Goal: Check status: Check status

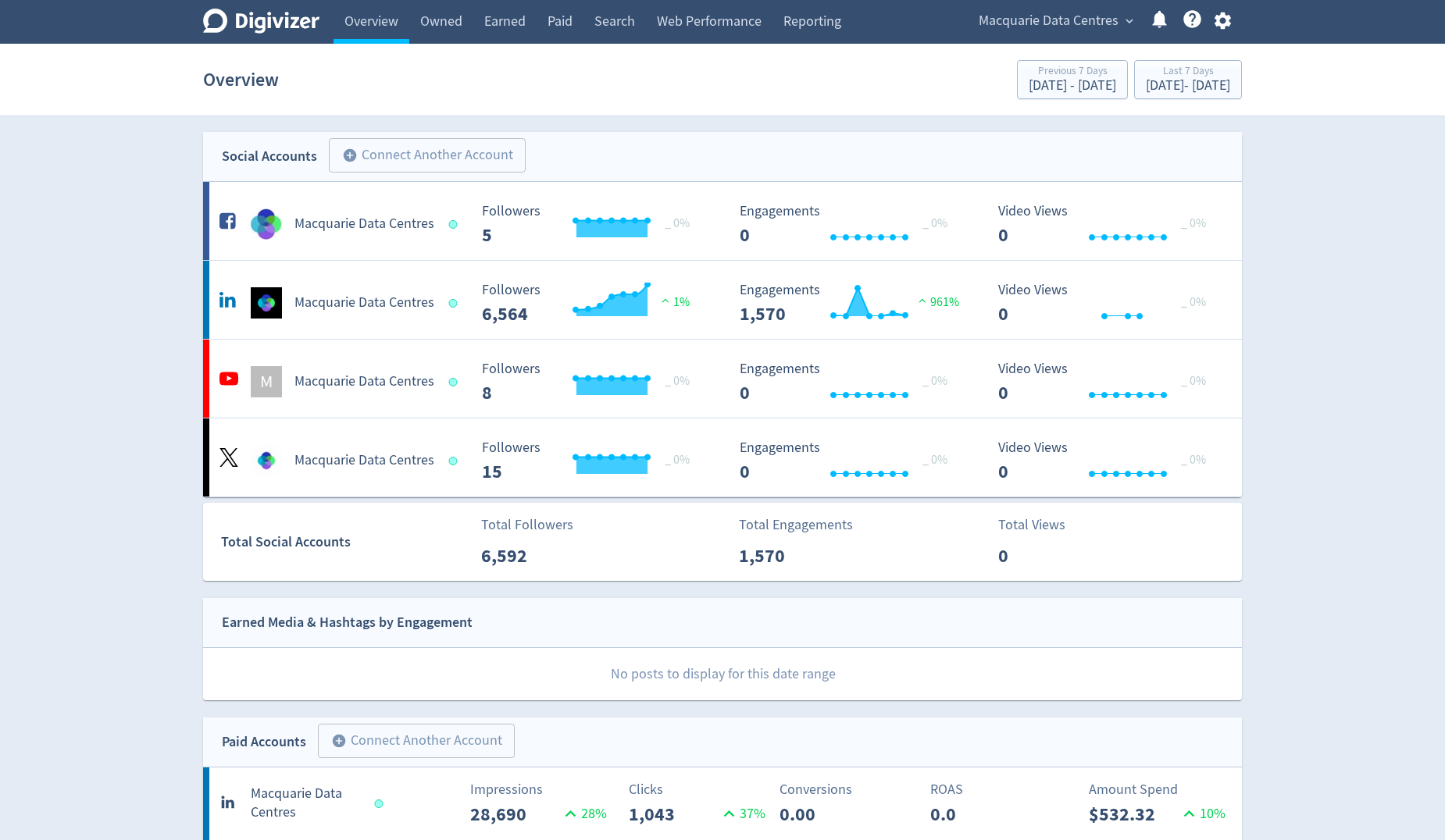
scroll to position [312, 0]
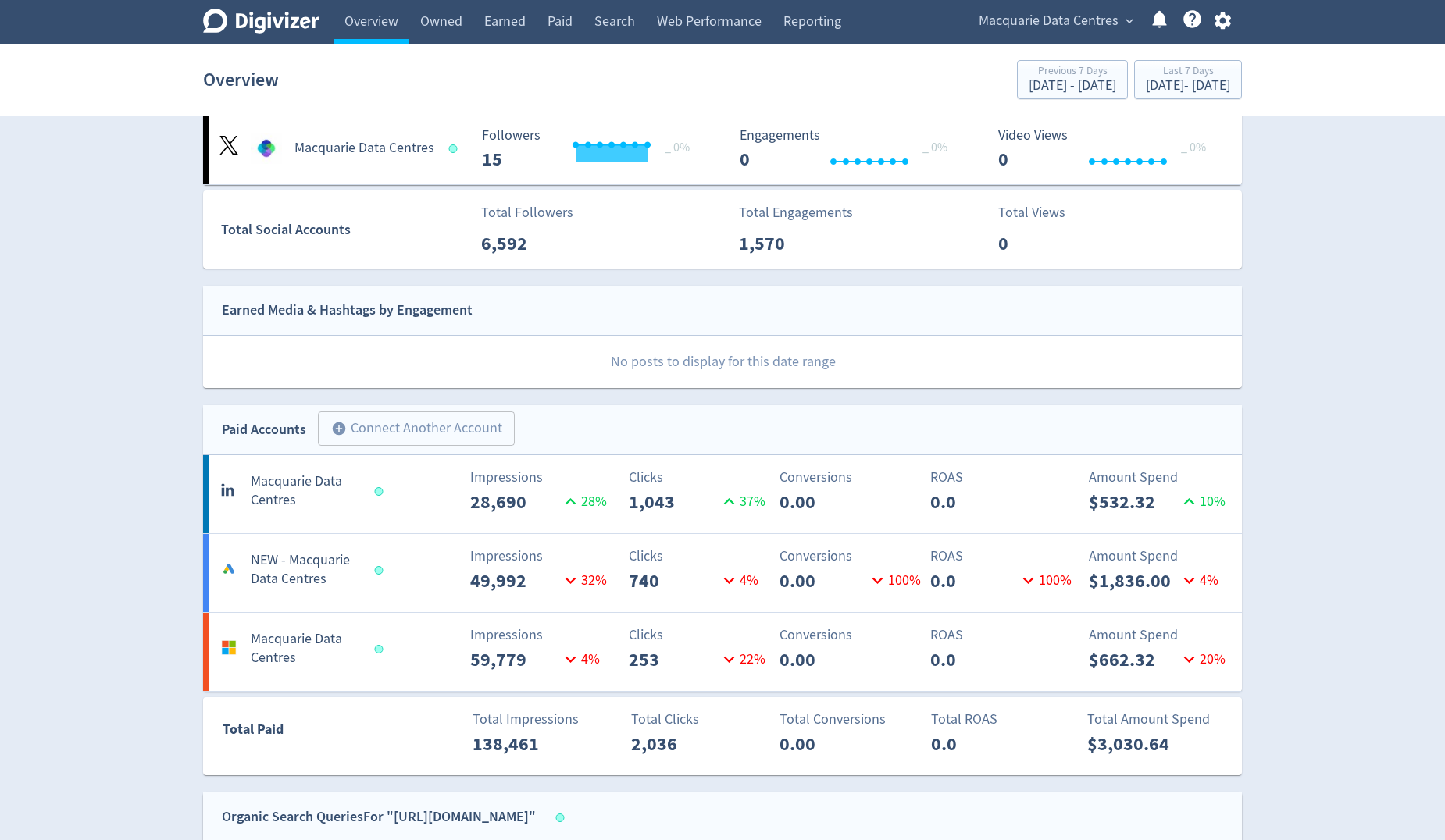
click at [1024, 12] on span "Macquarie Data Centres" at bounding box center [1048, 21] width 140 height 25
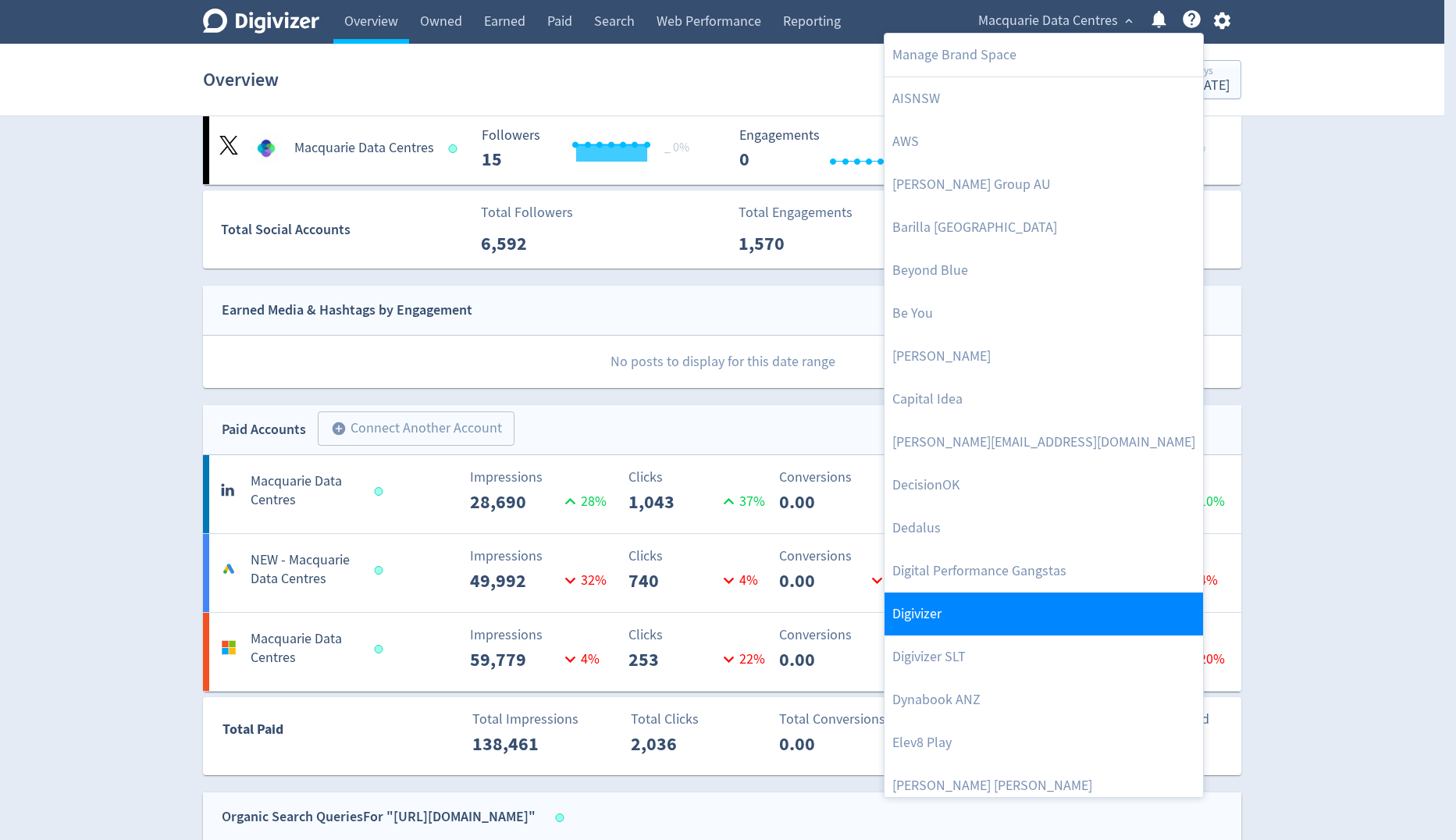
click at [967, 622] on link "Digivizer" at bounding box center [1043, 614] width 318 height 43
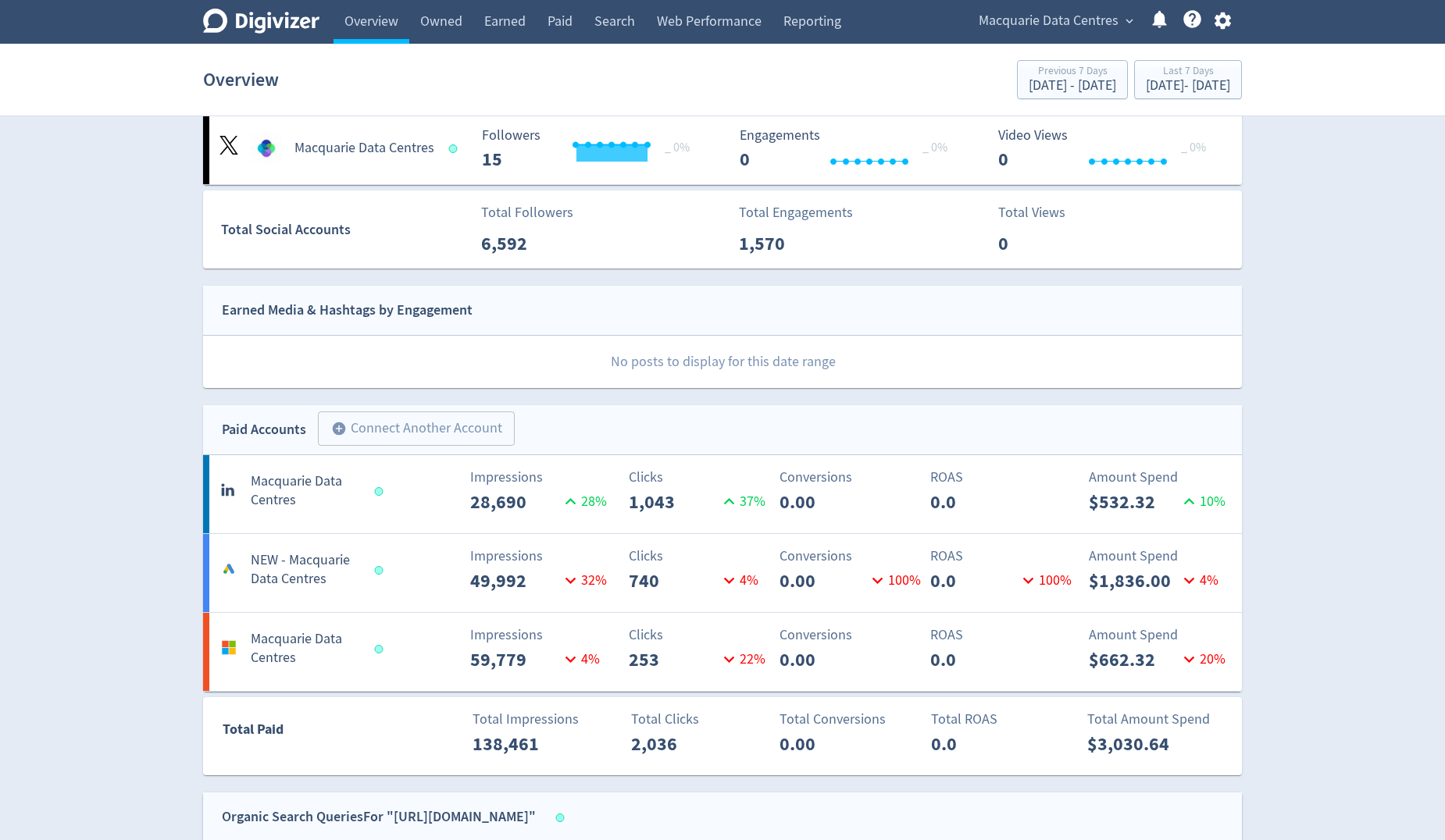
scroll to position [0, 0]
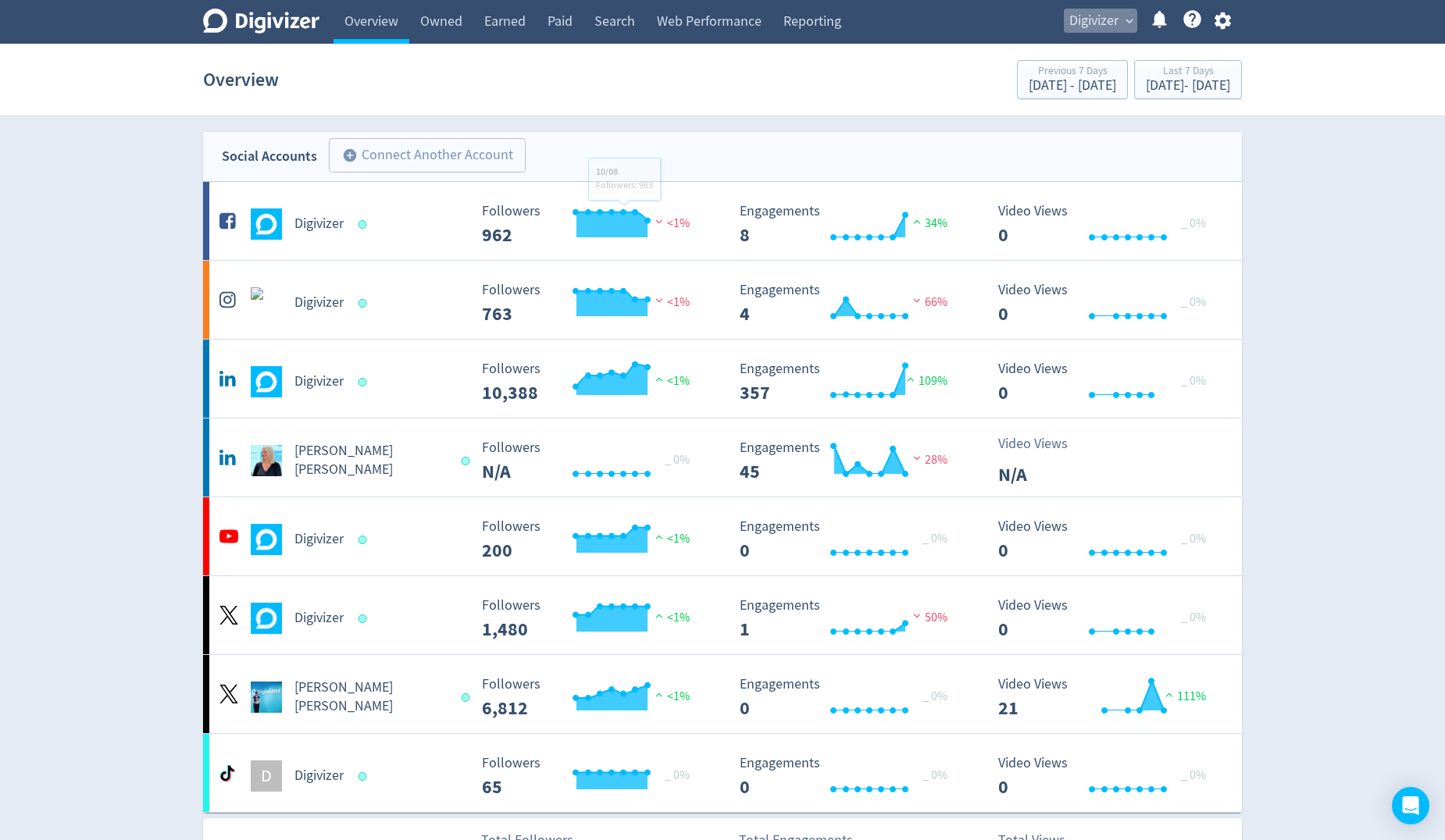
click at [1115, 32] on span "Digivizer" at bounding box center [1093, 21] width 49 height 25
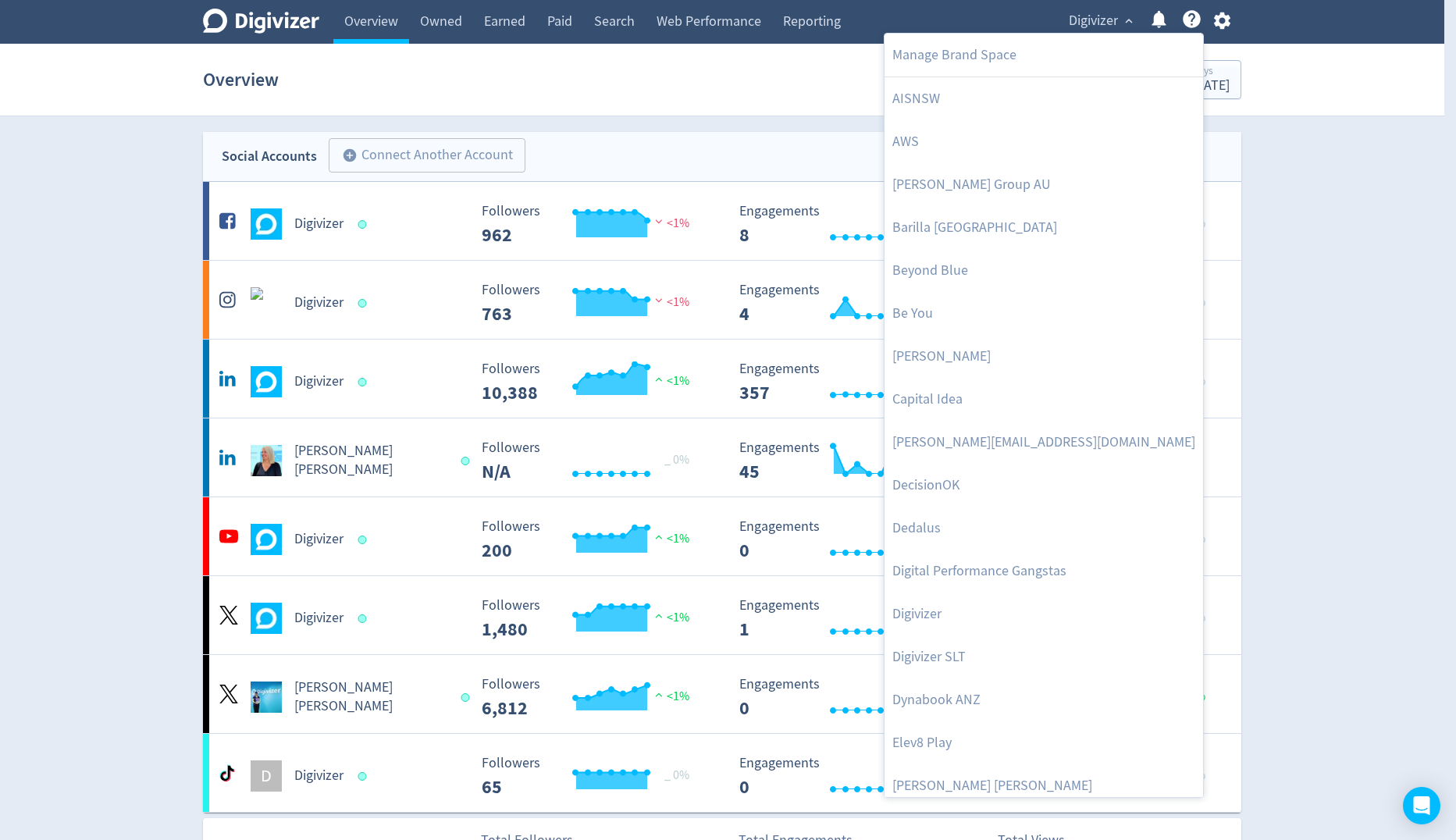
click at [699, 28] on div at bounding box center [728, 420] width 1456 height 840
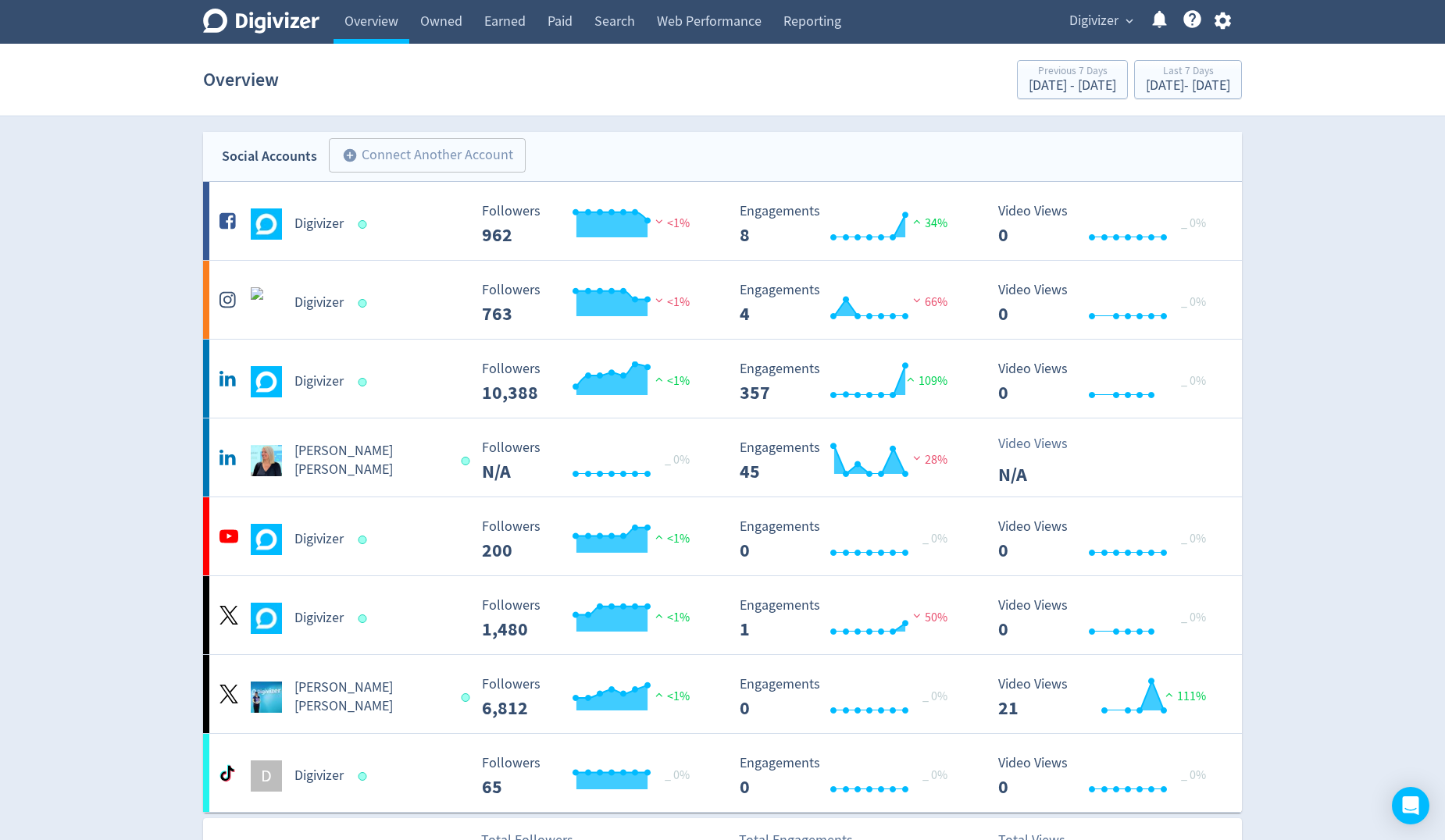
click at [710, 19] on div "Manage Brand Space AISNSW AWS [PERSON_NAME] Group AU [GEOGRAPHIC_DATA] [GEOGRAP…" at bounding box center [722, 420] width 1445 height 840
click at [691, 24] on link "Web Performance" at bounding box center [709, 22] width 126 height 44
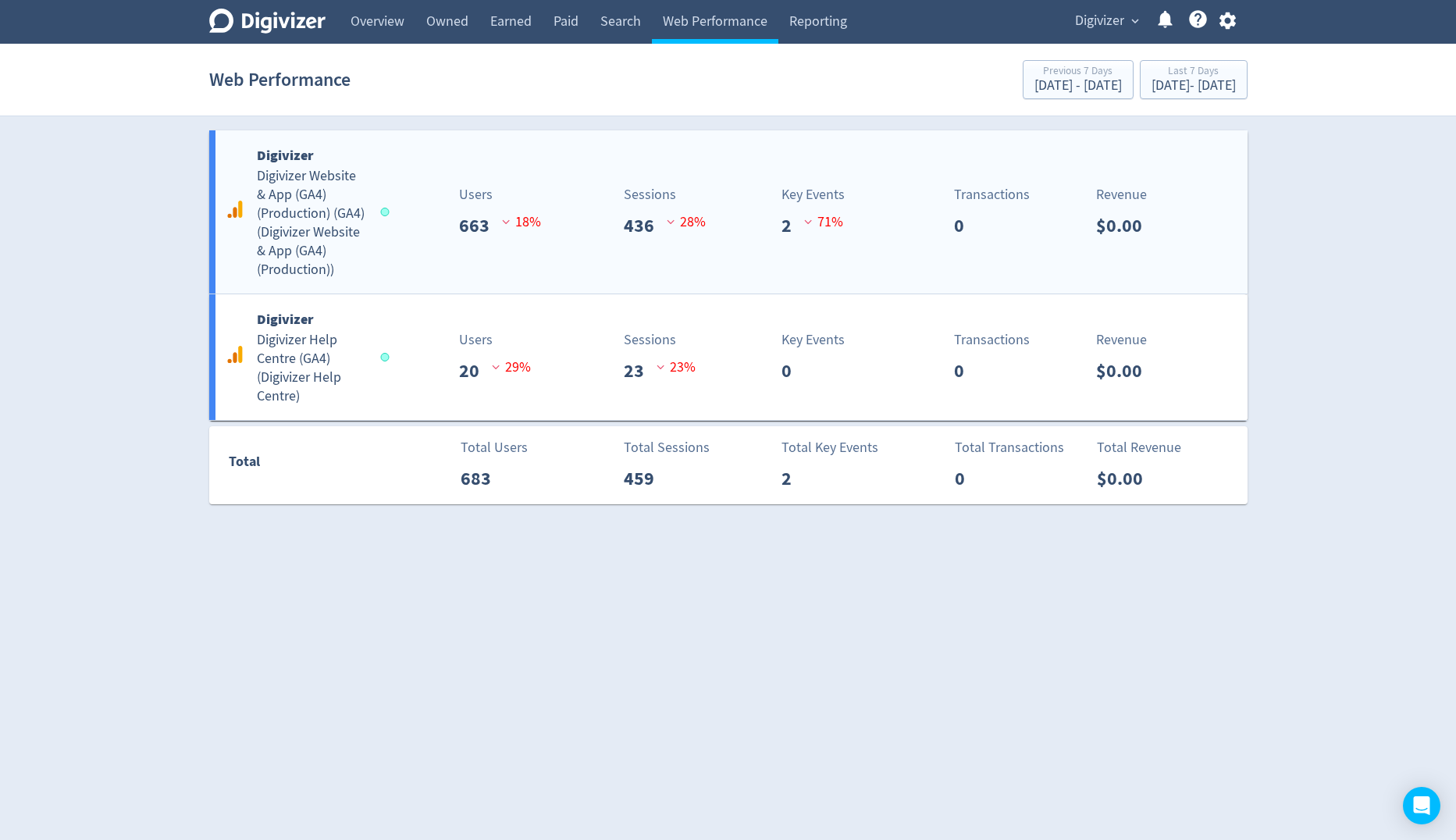
click at [303, 225] on h5 "Digivizer Website & App (GA4) (Production) (GA4) ( Digivizer Website & App (GA4…" at bounding box center [311, 224] width 109 height 113
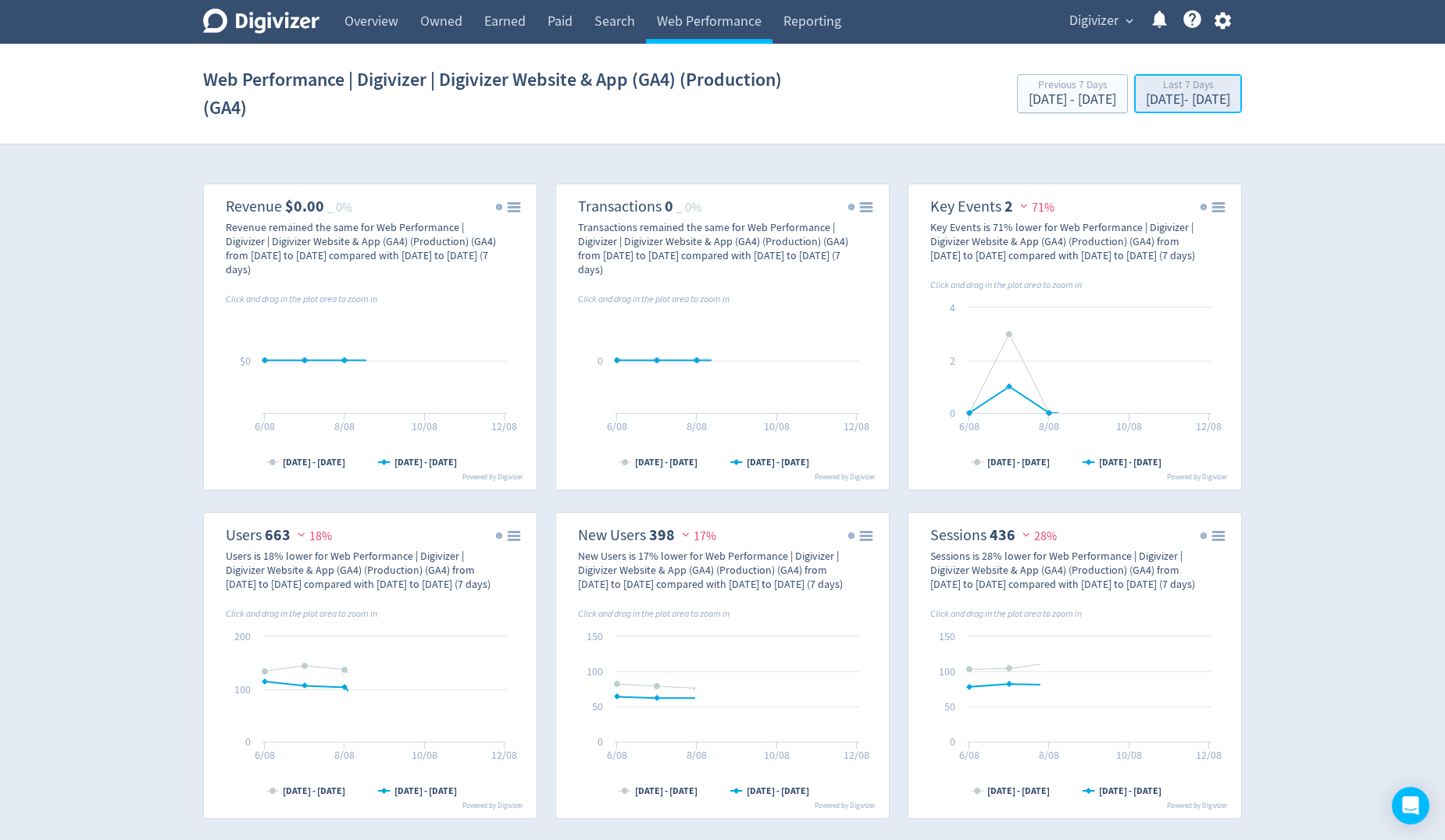
click at [1146, 92] on div "Last 7 Days" at bounding box center [1188, 86] width 84 height 13
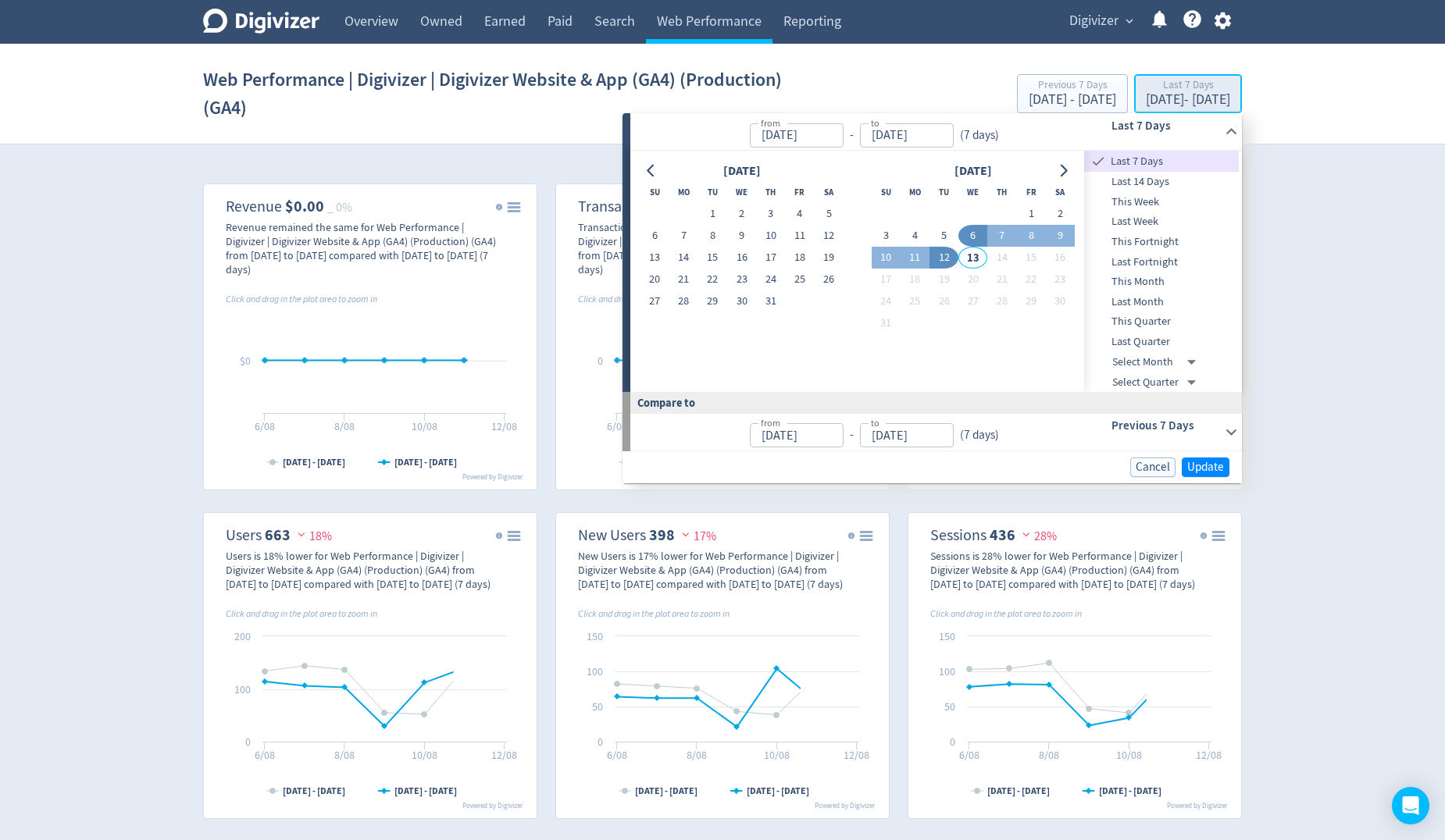
type input "[DATE]"
click at [1208, 472] on span "Update" at bounding box center [1205, 467] width 36 height 11
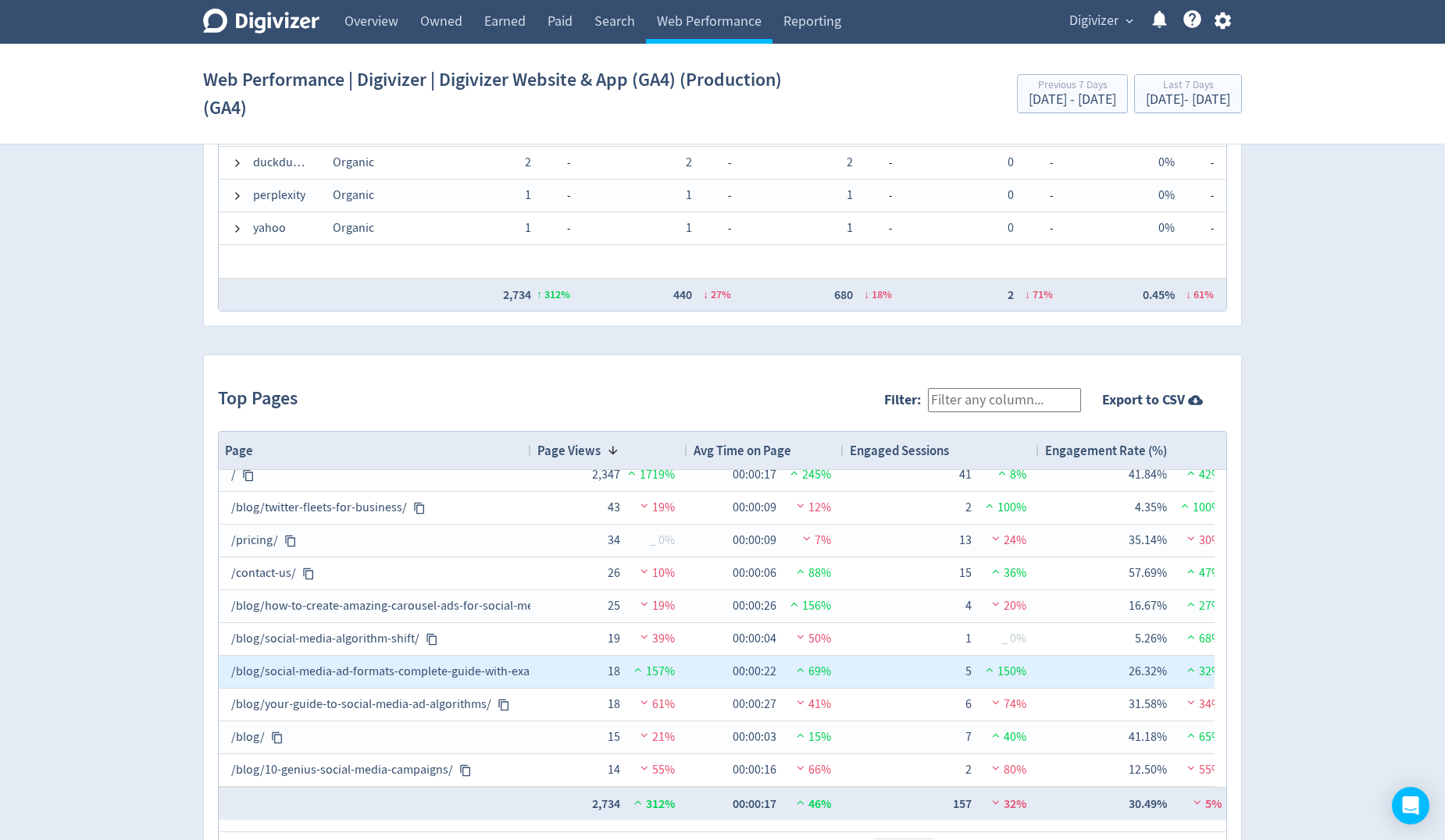
scroll to position [1464, 0]
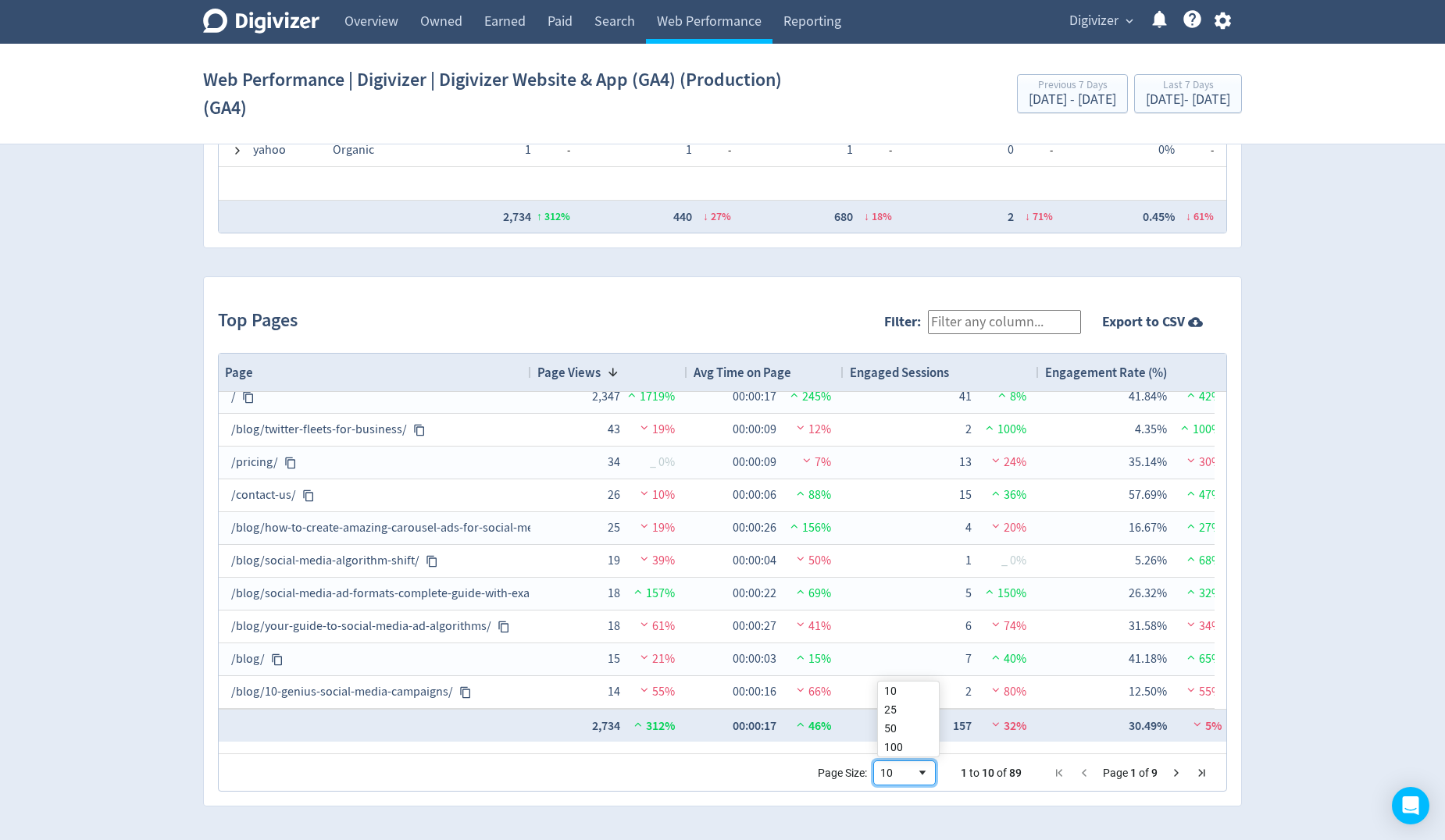
click at [916, 777] on div "10" at bounding box center [898, 773] width 36 height 12
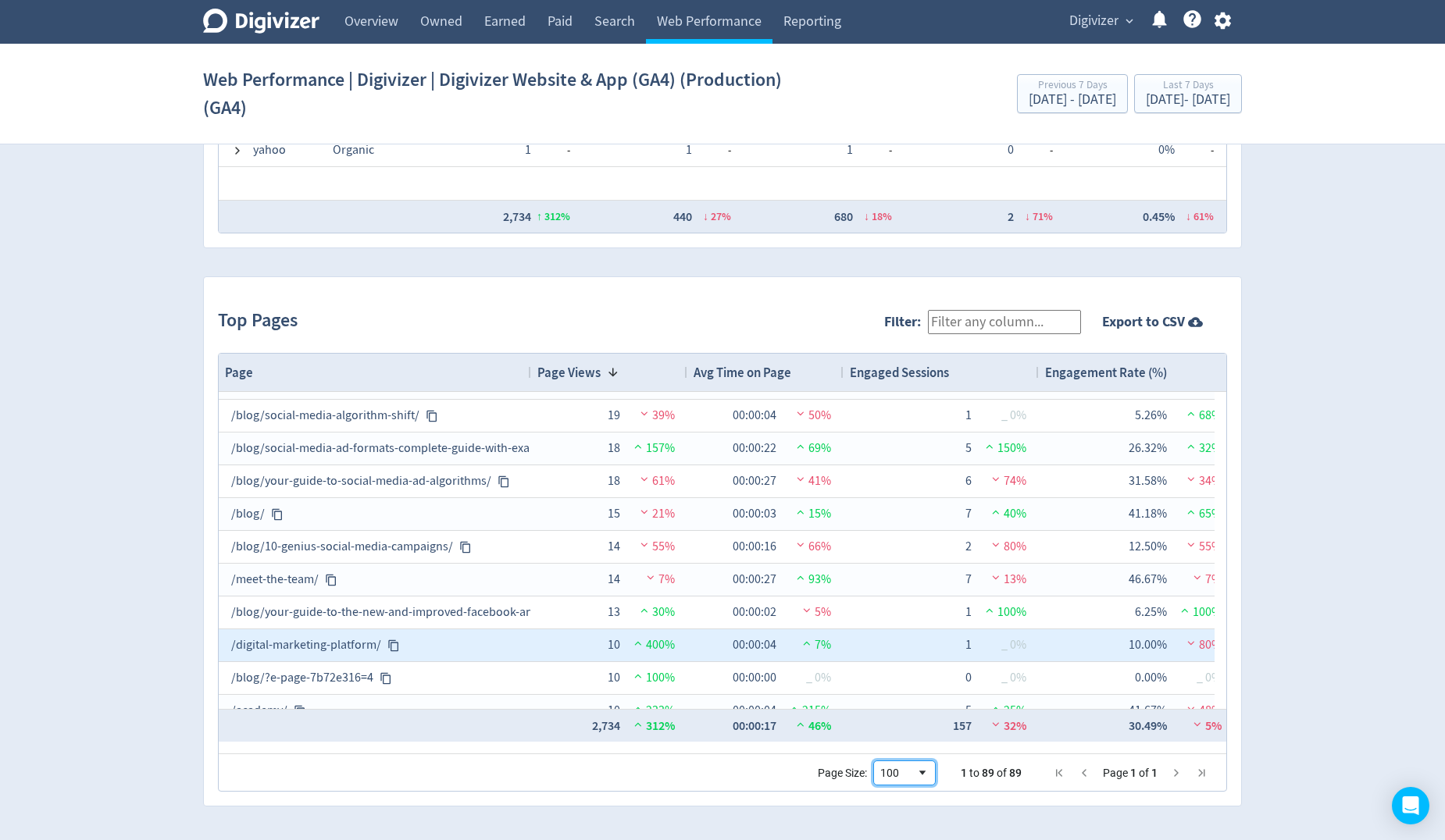
scroll to position [234, 0]
